Goal: Information Seeking & Learning: Learn about a topic

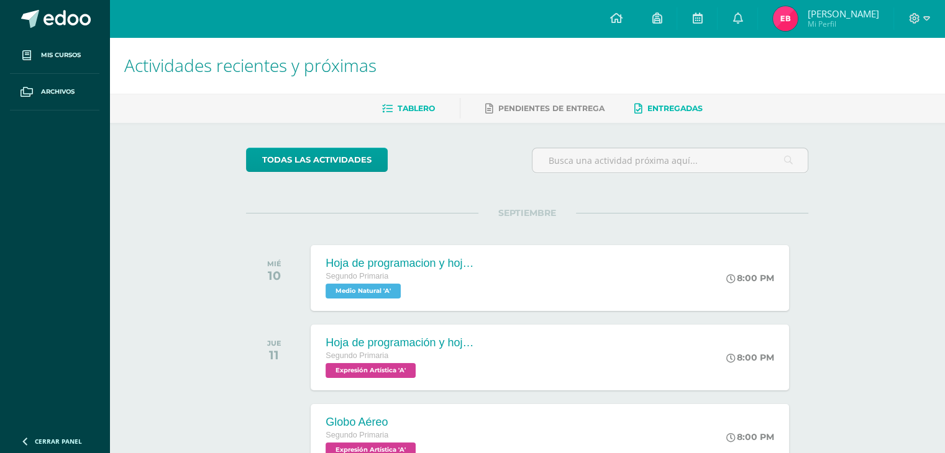
click at [672, 105] on span "Entregadas" at bounding box center [674, 108] width 55 height 9
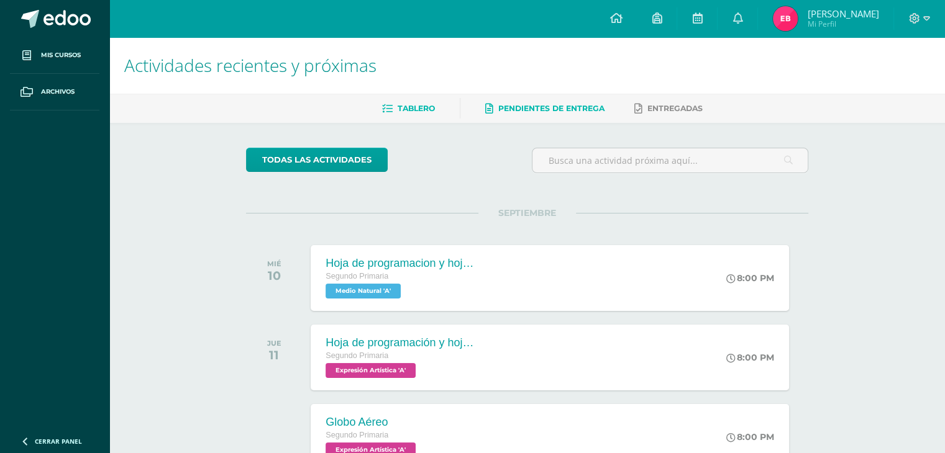
click at [577, 115] on link "Pendientes de entrega" at bounding box center [544, 109] width 119 height 20
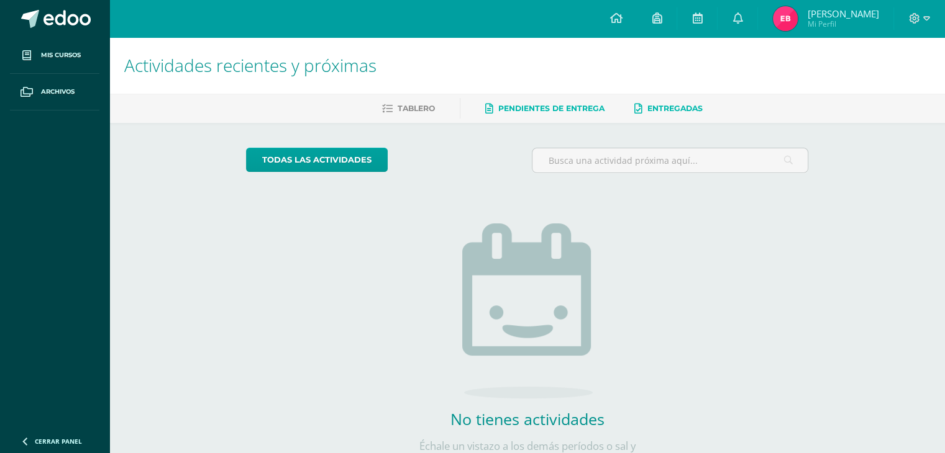
click at [694, 114] on link "Entregadas" at bounding box center [668, 109] width 68 height 20
click at [399, 95] on div "Tablero Pendientes de entrega Entregadas" at bounding box center [541, 108] width 865 height 29
click at [401, 109] on span "Tablero" at bounding box center [416, 108] width 37 height 9
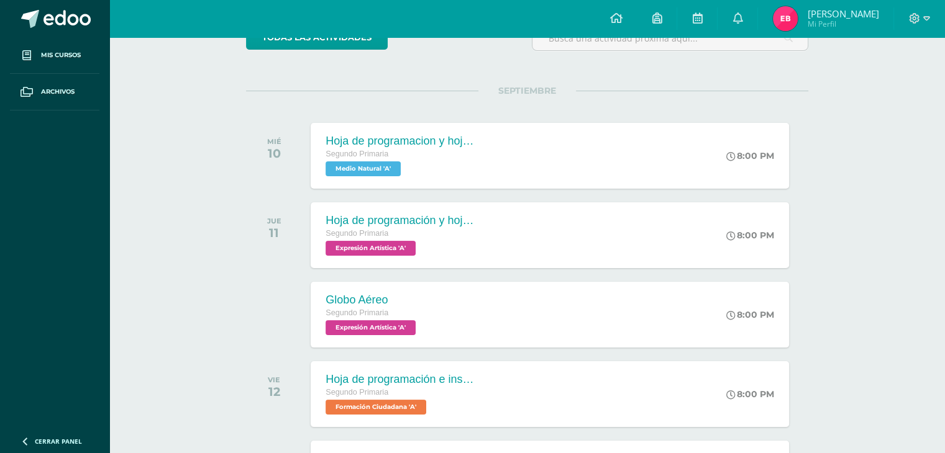
scroll to position [124, 0]
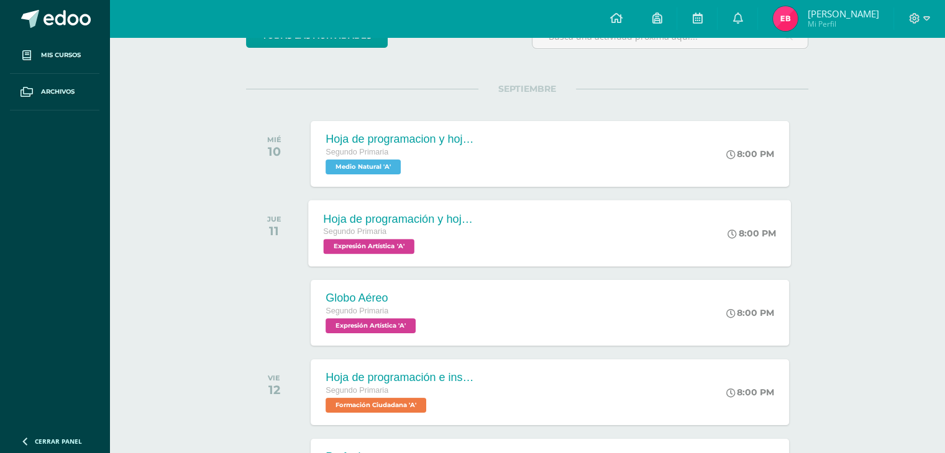
click at [440, 245] on div "Segundo Primaria Expresión Artística 'A'" at bounding box center [399, 239] width 150 height 29
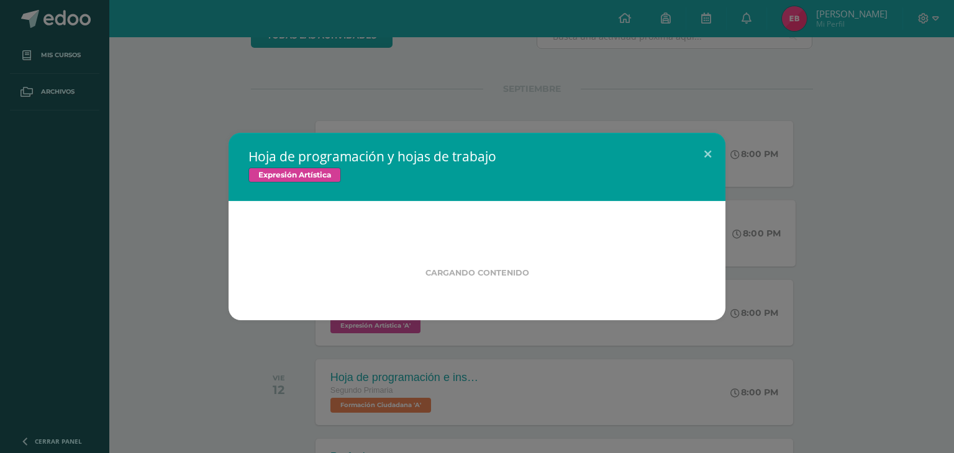
click at [440, 245] on div "Cargando contenido" at bounding box center [476, 259] width 417 height 37
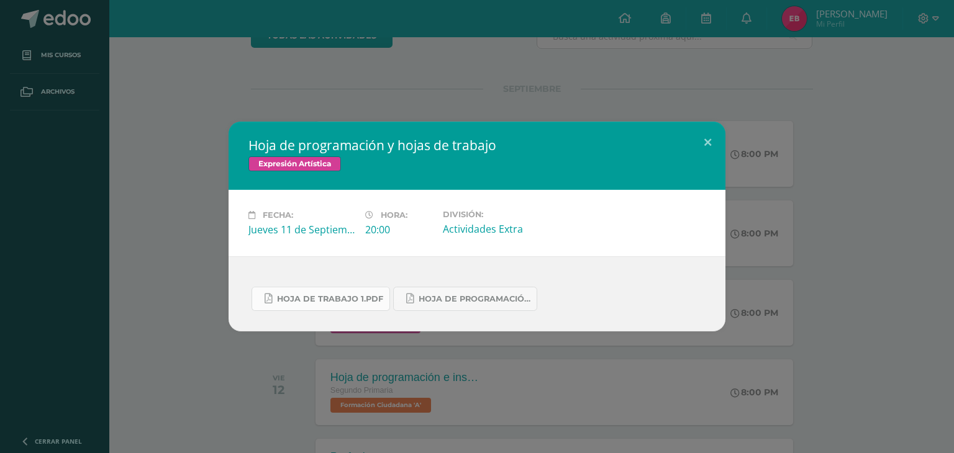
click at [357, 289] on link "Hoja de trabajo 1.pdf" at bounding box center [321, 299] width 139 height 24
click at [452, 304] on link "Hoja de Programación 4.pdf" at bounding box center [465, 299] width 144 height 24
click at [703, 134] on button at bounding box center [707, 143] width 35 height 42
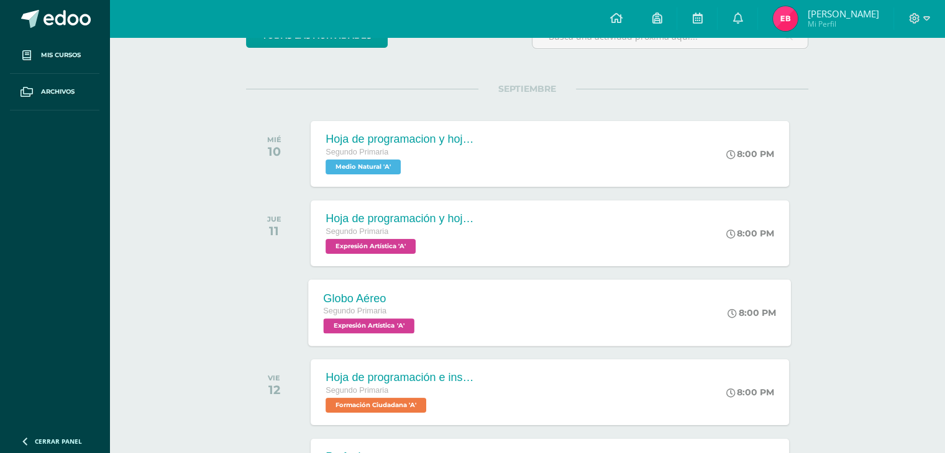
click at [628, 316] on div "Globo Aéreo Segundo Primaria Expresión Artística 'A' 8:00 PM Globo Aéreo Expres…" at bounding box center [550, 313] width 483 height 66
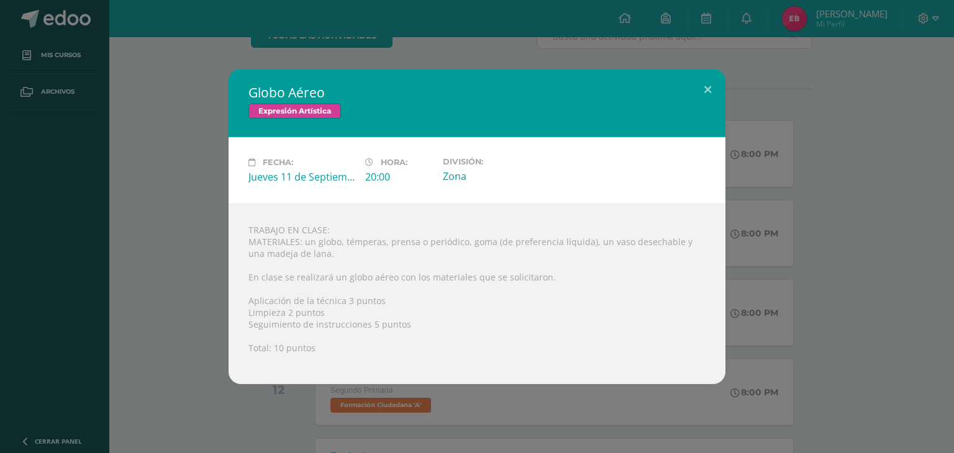
click at [723, 184] on div "Fecha: Jueves 11 de Septiembre Hora: 20:00 División: Zona" at bounding box center [477, 170] width 497 height 66
click at [705, 89] on button at bounding box center [707, 90] width 35 height 42
